Goal: Information Seeking & Learning: Learn about a topic

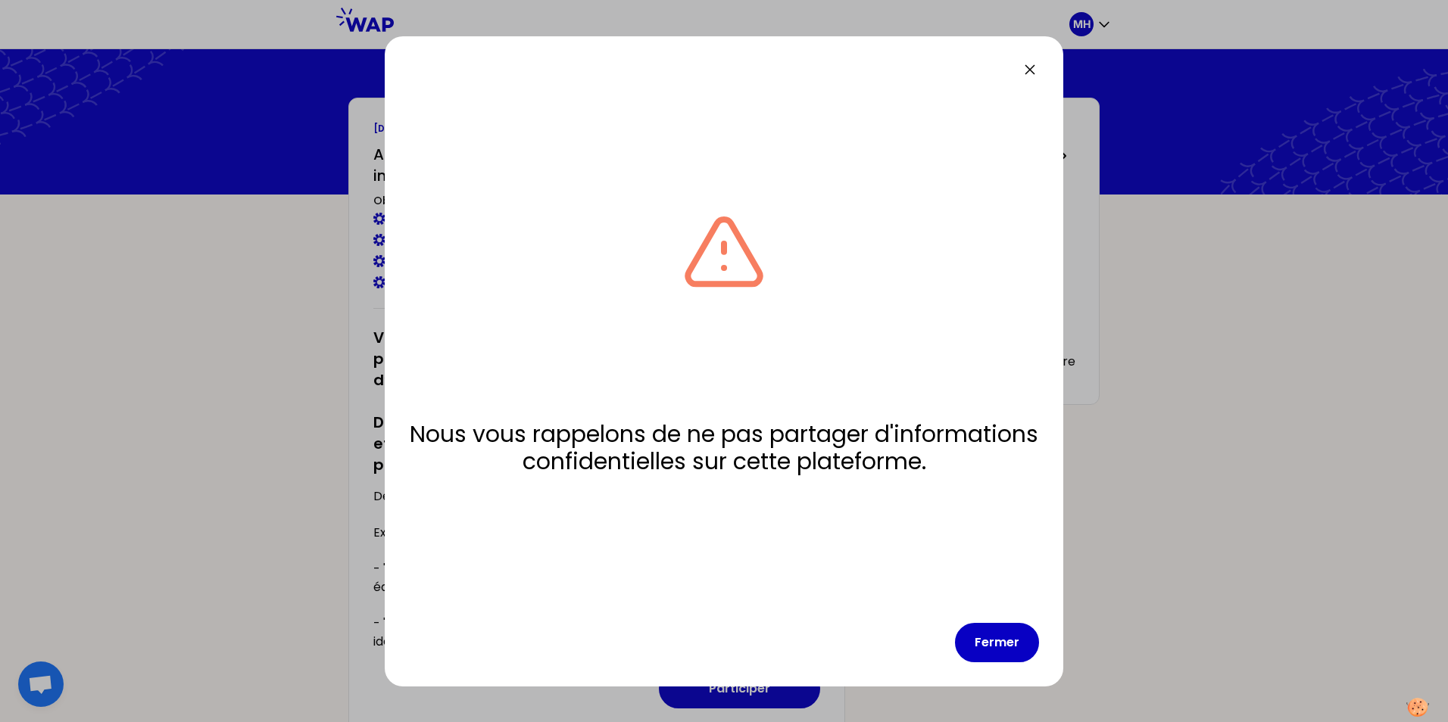
click at [1031, 66] on icon at bounding box center [1030, 70] width 18 height 18
